Goal: Check status: Check status

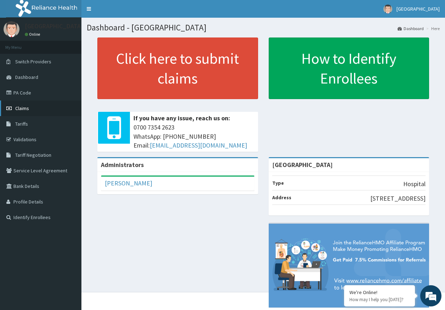
click at [24, 110] on span "Claims" at bounding box center [22, 108] width 14 height 6
